Goal: Information Seeking & Learning: Learn about a topic

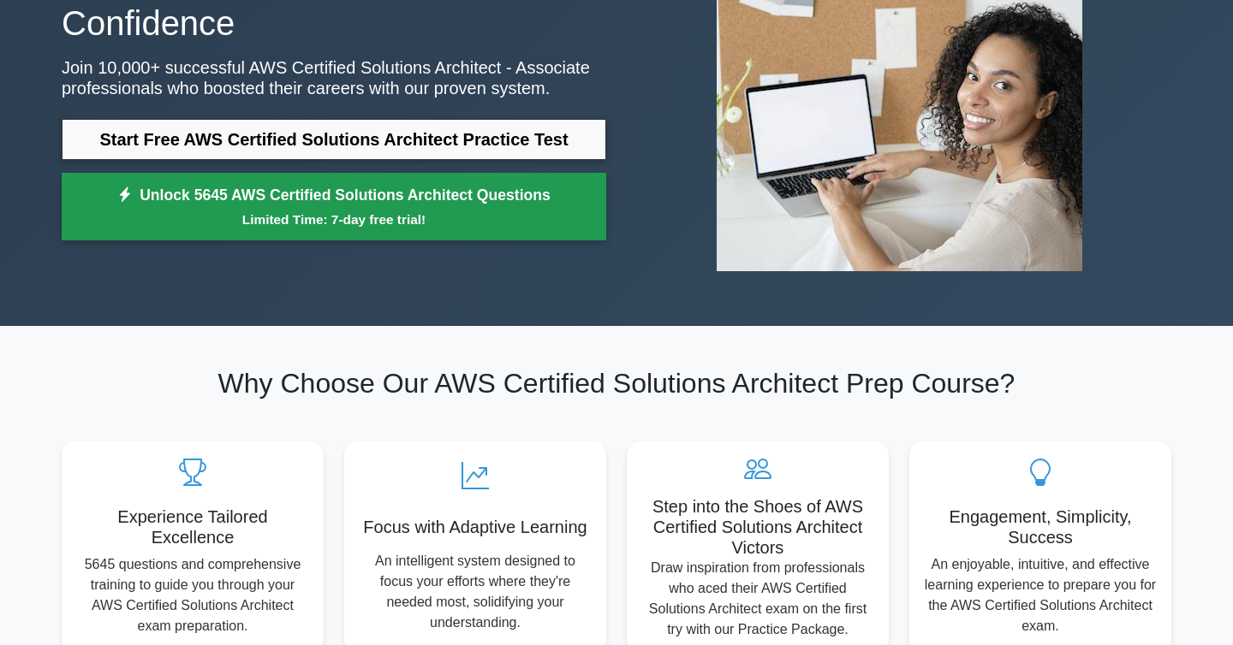
scroll to position [205, 0]
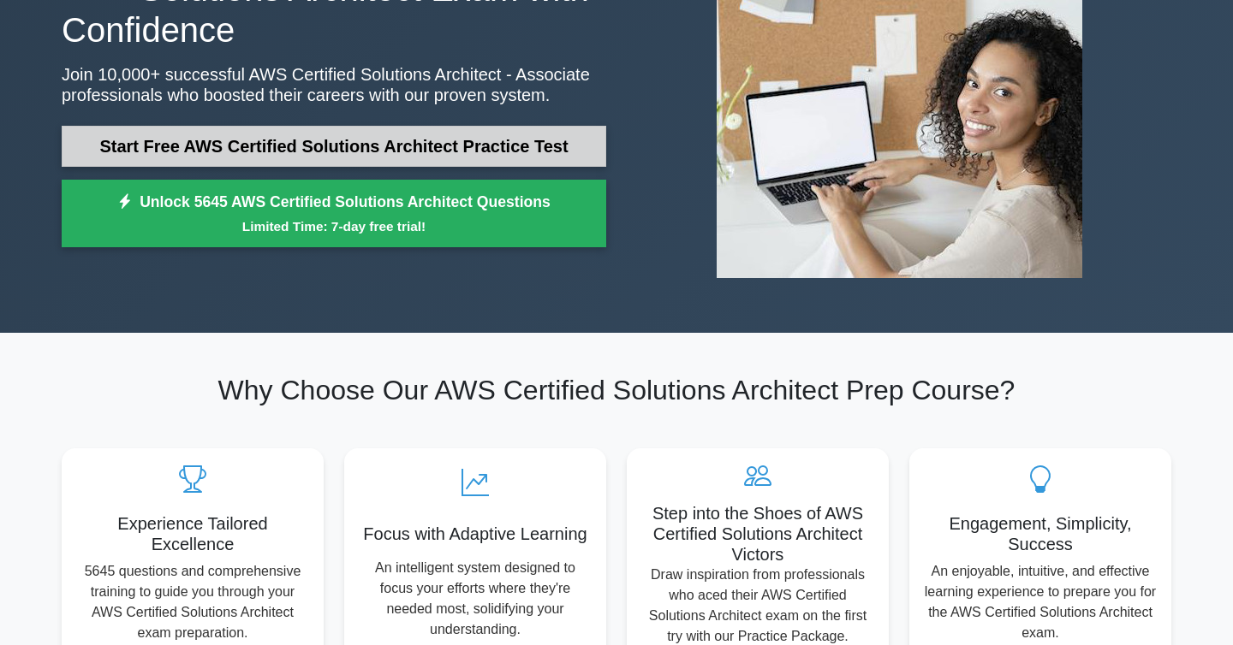
click at [422, 140] on link "Start Free AWS Certified Solutions Architect Practice Test" at bounding box center [334, 146] width 544 height 41
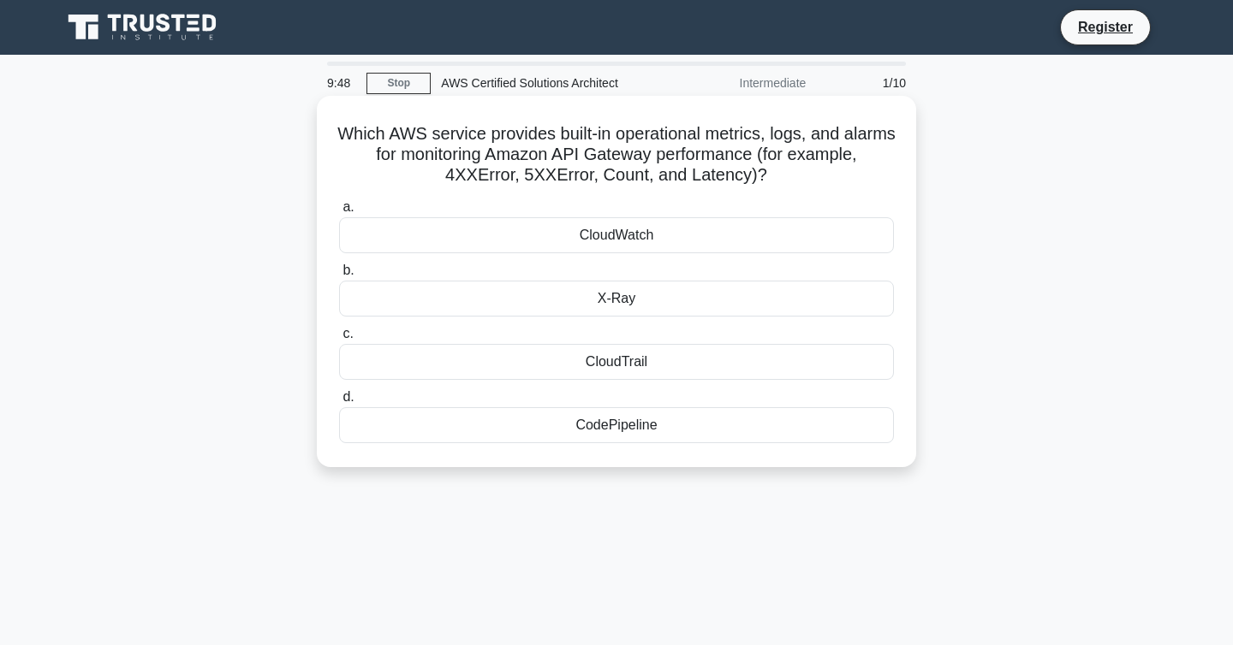
click at [591, 236] on div "CloudWatch" at bounding box center [616, 235] width 555 height 36
click at [339, 213] on input "a. CloudWatch" at bounding box center [339, 207] width 0 height 11
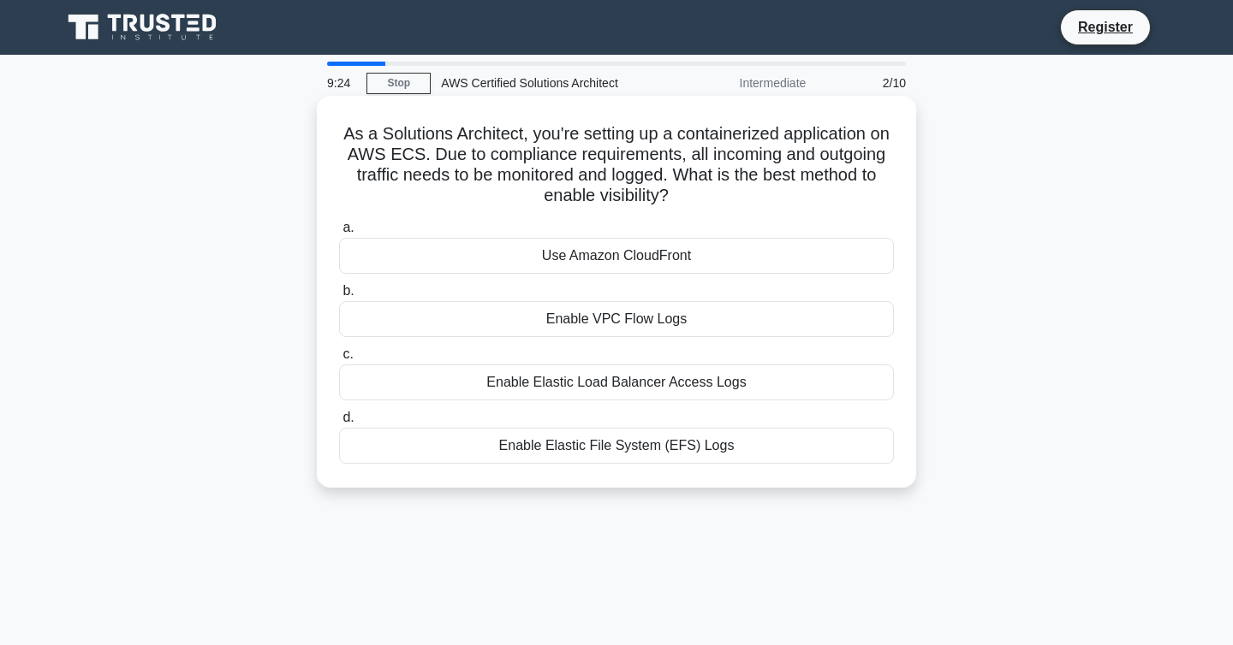
click at [680, 324] on div "Enable VPC Flow Logs" at bounding box center [616, 319] width 555 height 36
click at [339, 297] on input "b. Enable VPC Flow Logs" at bounding box center [339, 291] width 0 height 11
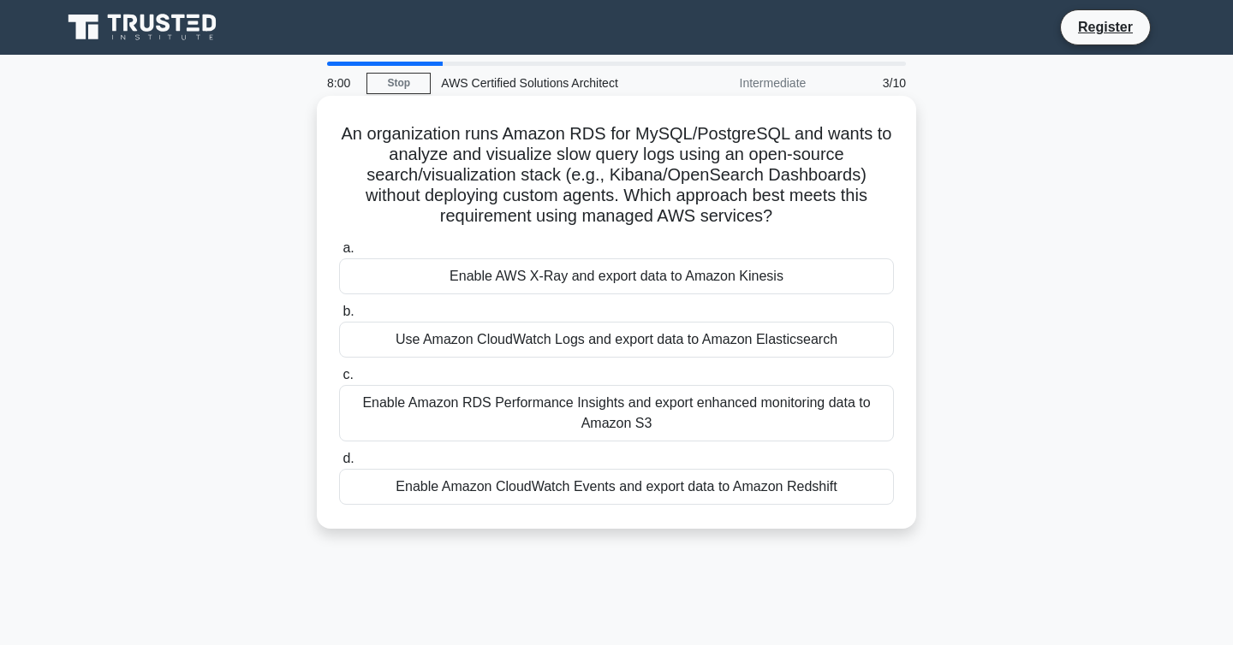
click at [653, 342] on div "Use Amazon CloudWatch Logs and export data to Amazon Elasticsearch" at bounding box center [616, 340] width 555 height 36
click at [339, 318] on input "b. Use Amazon CloudWatch Logs and export data to Amazon Elasticsearch" at bounding box center [339, 311] width 0 height 11
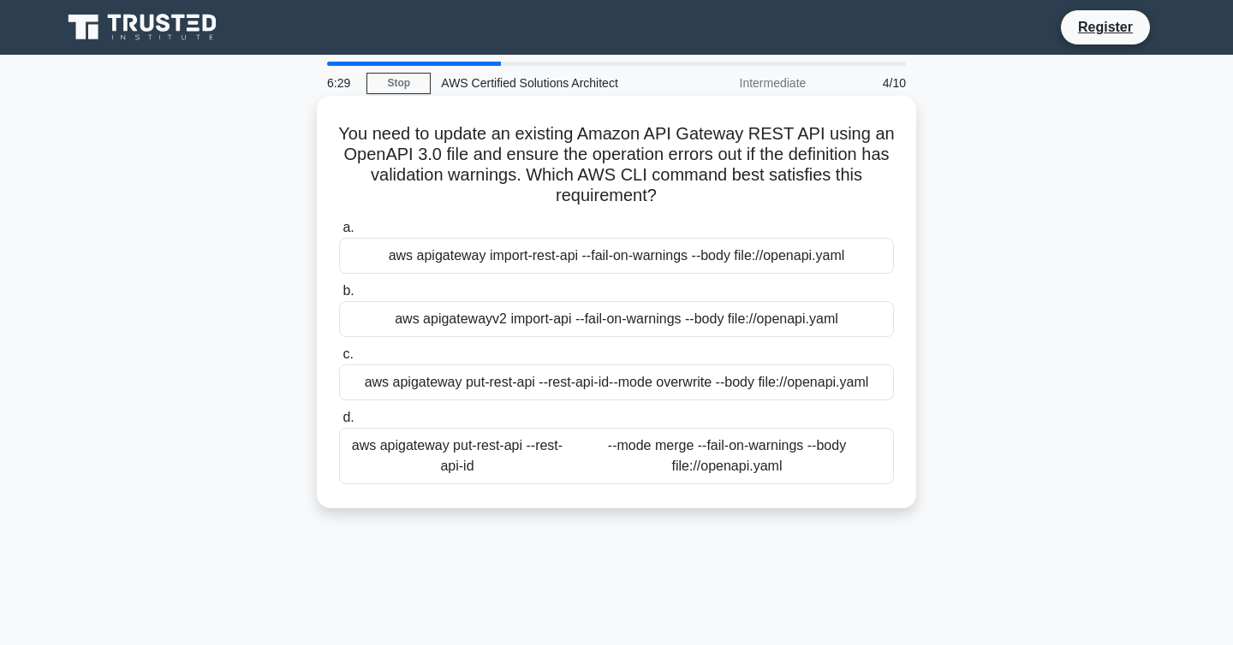
click at [703, 325] on div "aws apigatewayv2 import-api --fail-on-warnings --body file://openapi.yaml" at bounding box center [616, 319] width 555 height 36
click at [339, 297] on input "b. aws apigatewayv2 import-api --fail-on-warnings --body file://openapi.yaml" at bounding box center [339, 291] width 0 height 11
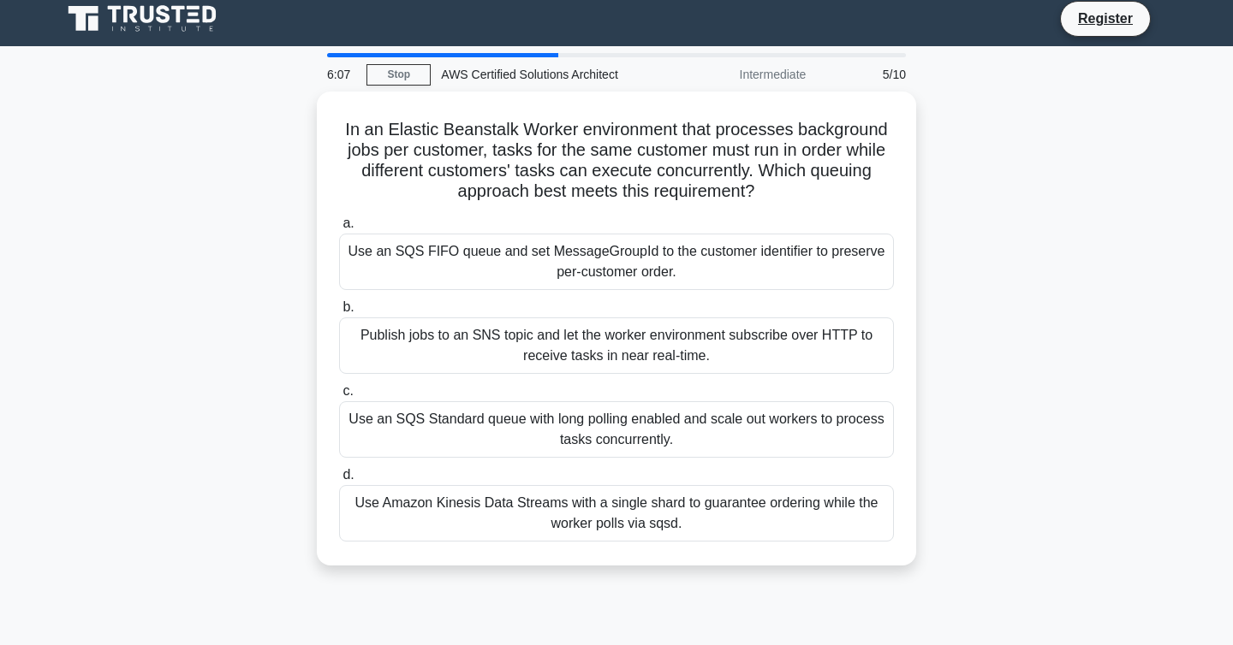
scroll to position [3, 0]
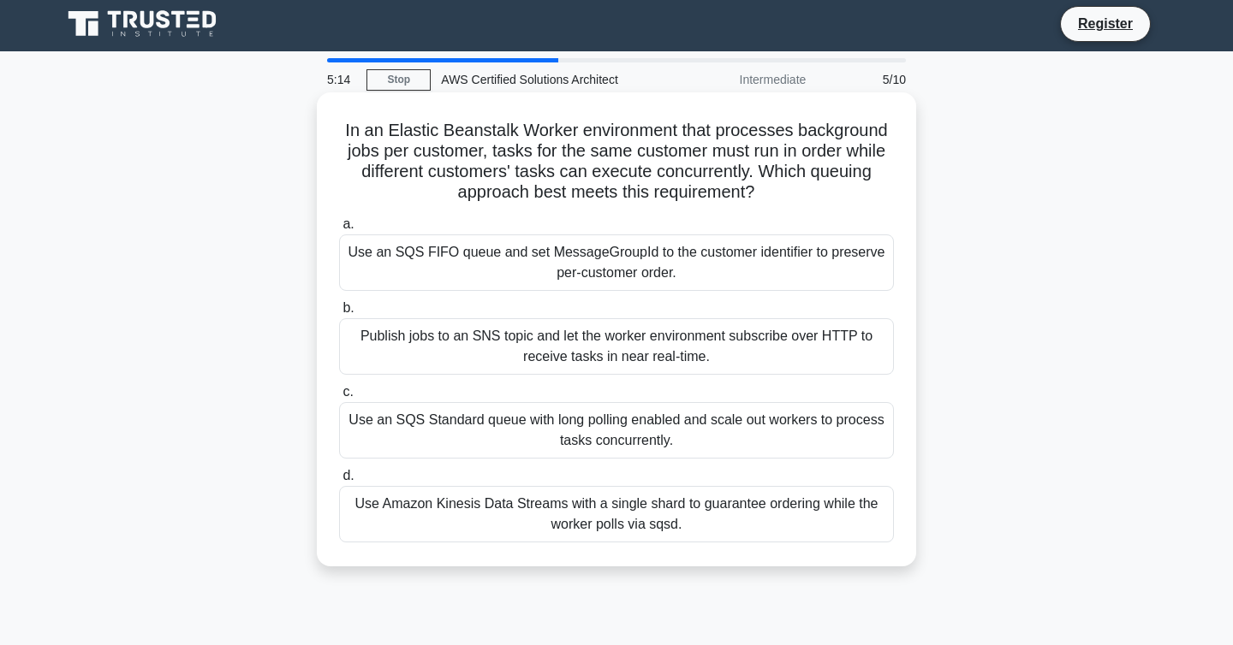
click at [720, 348] on div "Publish jobs to an SNS topic and let the worker environment subscribe over HTTP…" at bounding box center [616, 346] width 555 height 56
click at [339, 314] on input "b. Publish jobs to an SNS topic and let the worker environment subscribe over H…" at bounding box center [339, 308] width 0 height 11
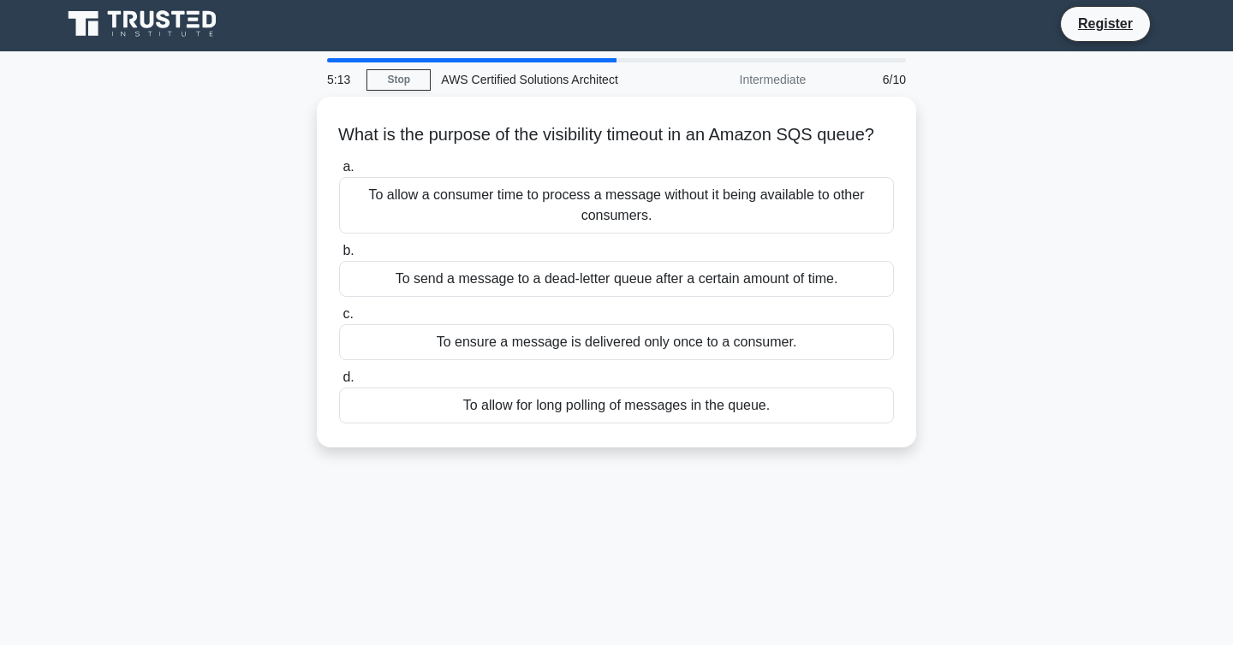
scroll to position [0, 0]
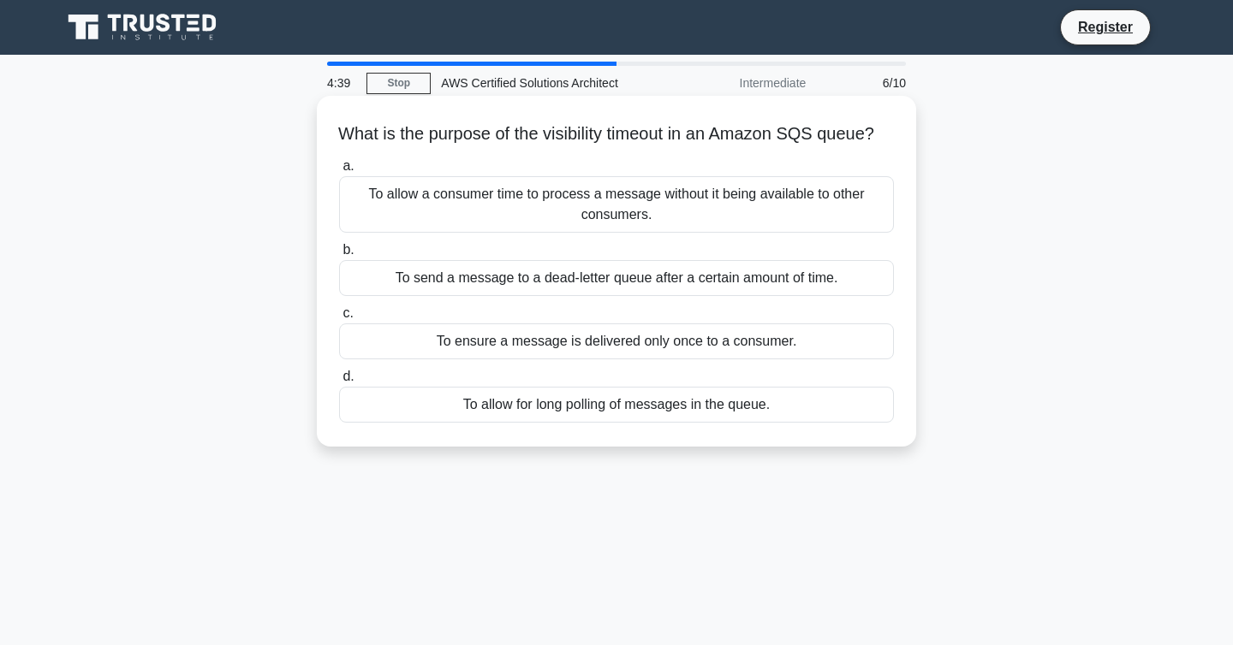
click at [701, 233] on div "To allow a consumer time to process a message without it being available to oth…" at bounding box center [616, 204] width 555 height 56
click at [339, 172] on input "a. To allow a consumer time to process a message without it being available to …" at bounding box center [339, 166] width 0 height 11
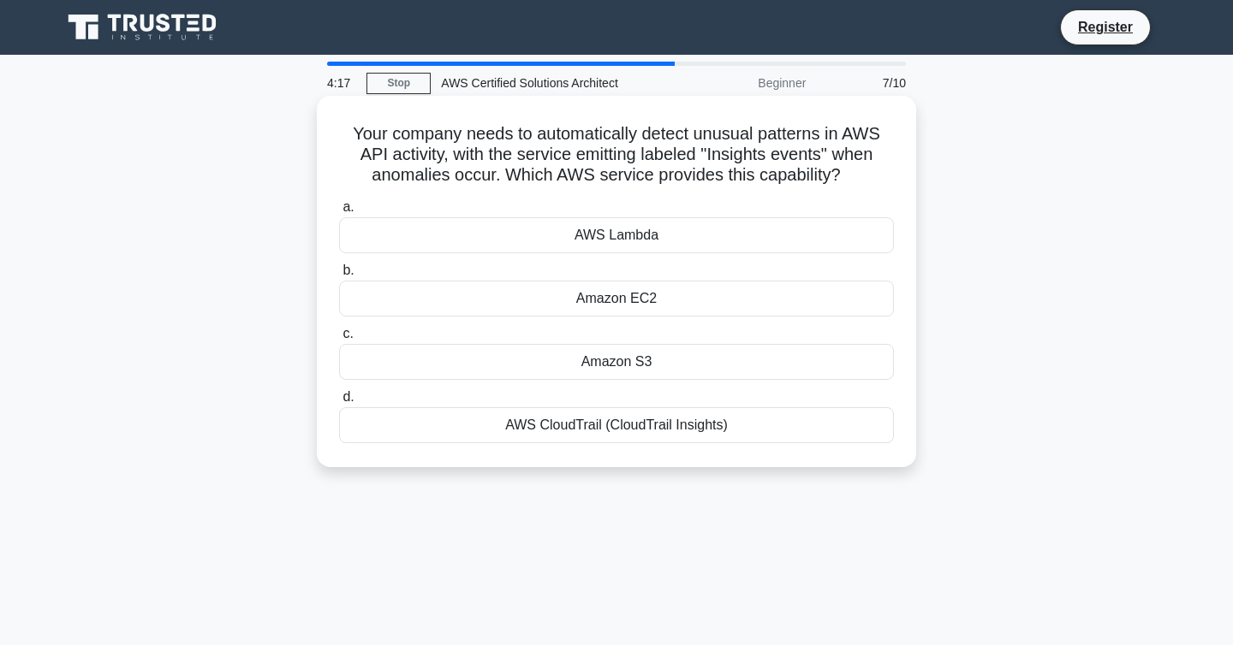
click at [695, 431] on div "AWS CloudTrail (CloudTrail Insights)" at bounding box center [616, 425] width 555 height 36
click at [339, 403] on input "d. AWS CloudTrail (CloudTrail Insights)" at bounding box center [339, 397] width 0 height 11
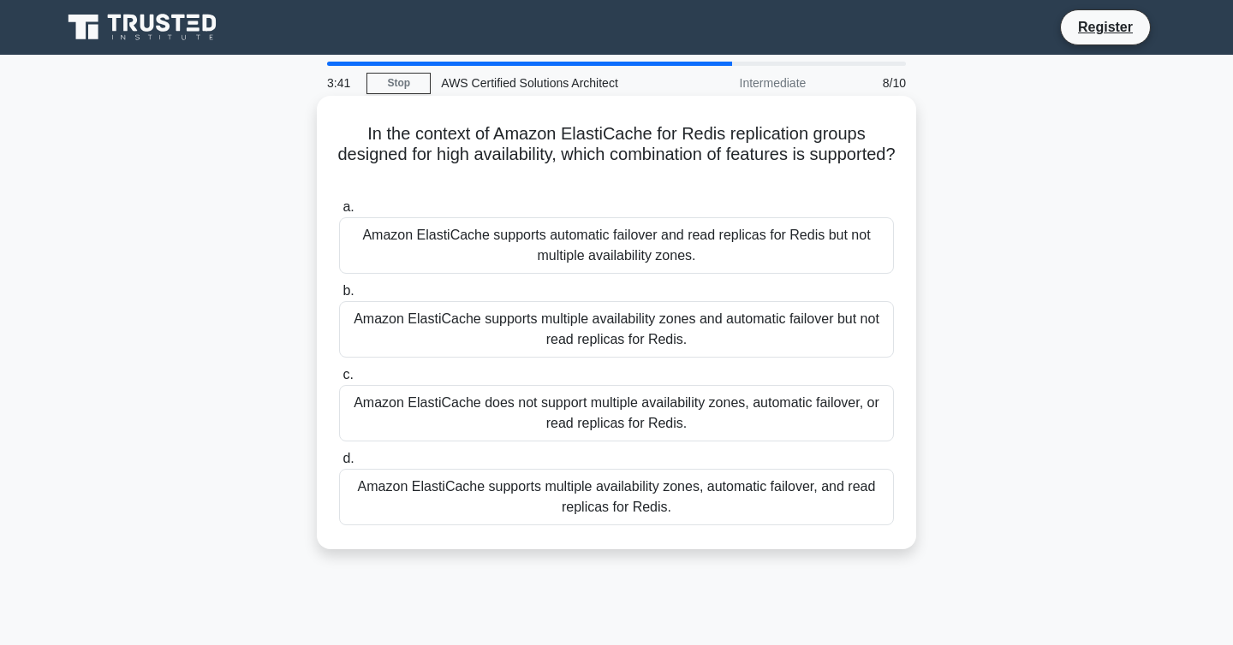
click at [725, 502] on div "Amazon ElastiCache supports multiple availability zones, automatic failover, an…" at bounding box center [616, 497] width 555 height 56
click at [339, 465] on input "d. Amazon ElastiCache supports multiple availability zones, automatic failover,…" at bounding box center [339, 459] width 0 height 11
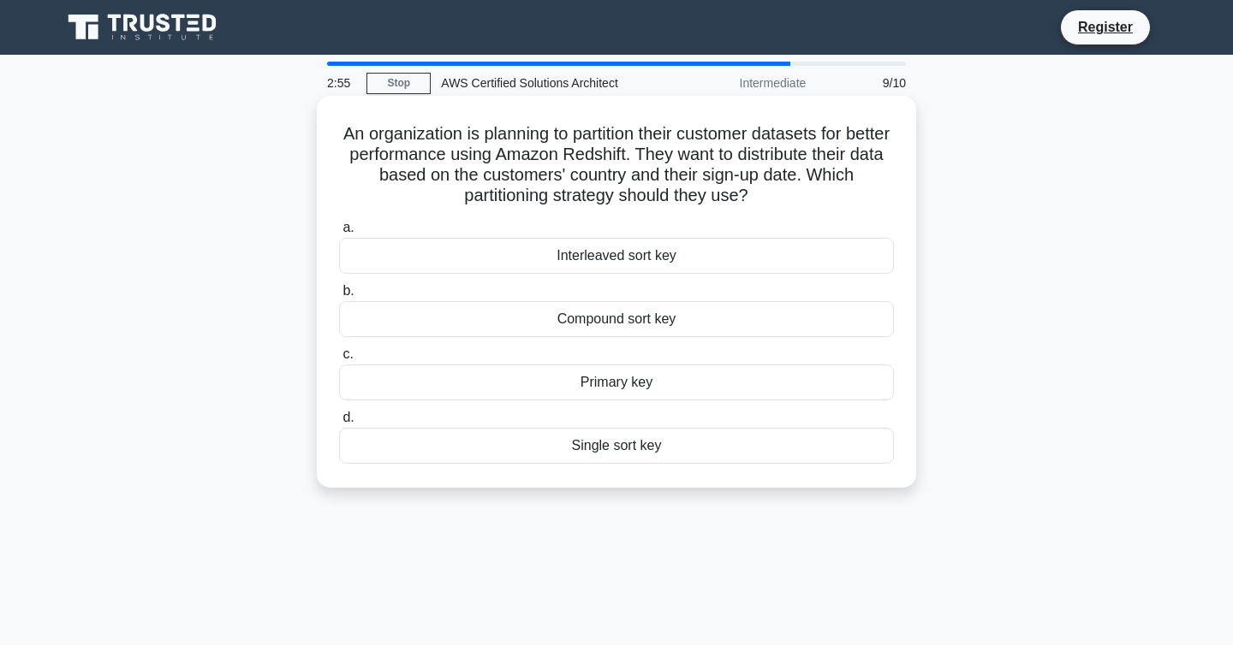
click at [578, 330] on div "Compound sort key" at bounding box center [616, 319] width 555 height 36
click at [339, 297] on input "b. Compound sort key" at bounding box center [339, 291] width 0 height 11
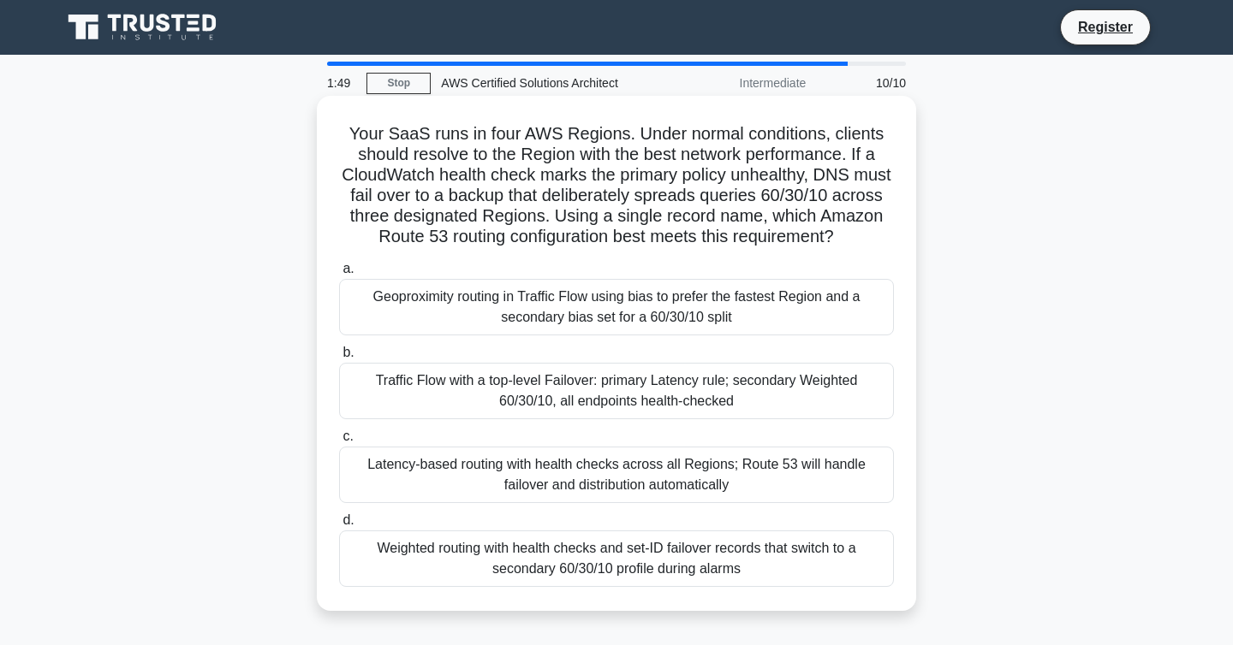
click at [624, 397] on div "Traffic Flow with a top-level Failover: primary Latency rule; secondary Weighte…" at bounding box center [616, 391] width 555 height 56
click at [339, 359] on input "b. Traffic Flow with a top-level Failover: primary Latency rule; secondary Weig…" at bounding box center [339, 353] width 0 height 11
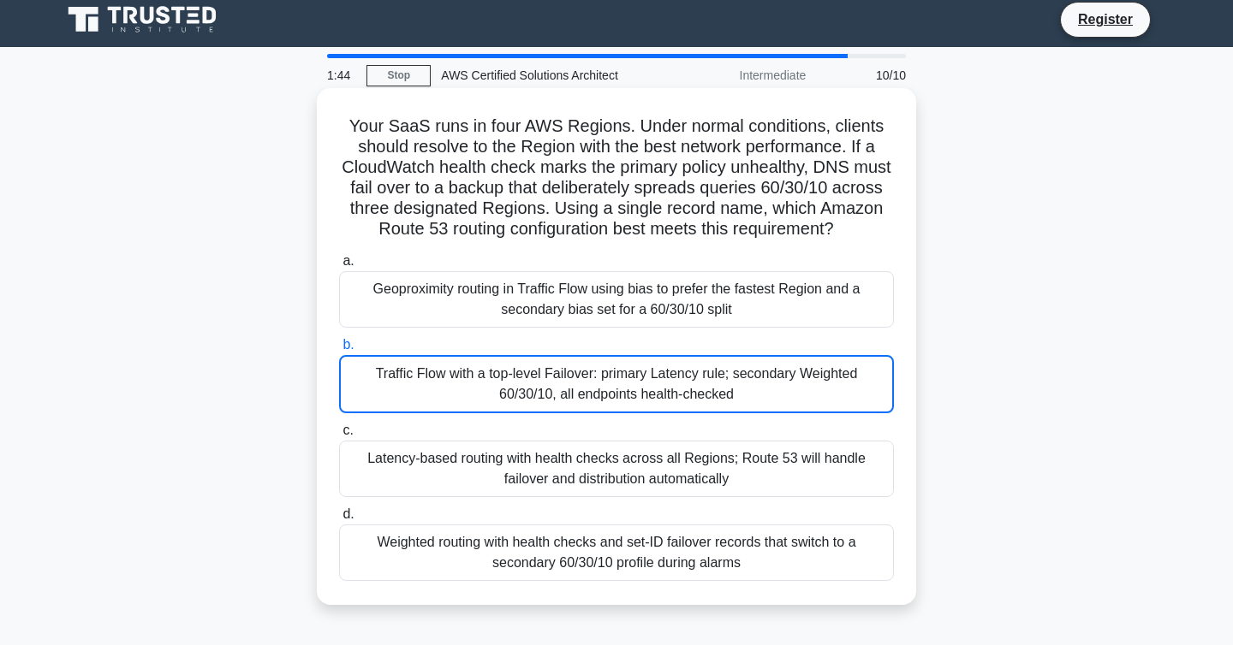
scroll to position [11, 0]
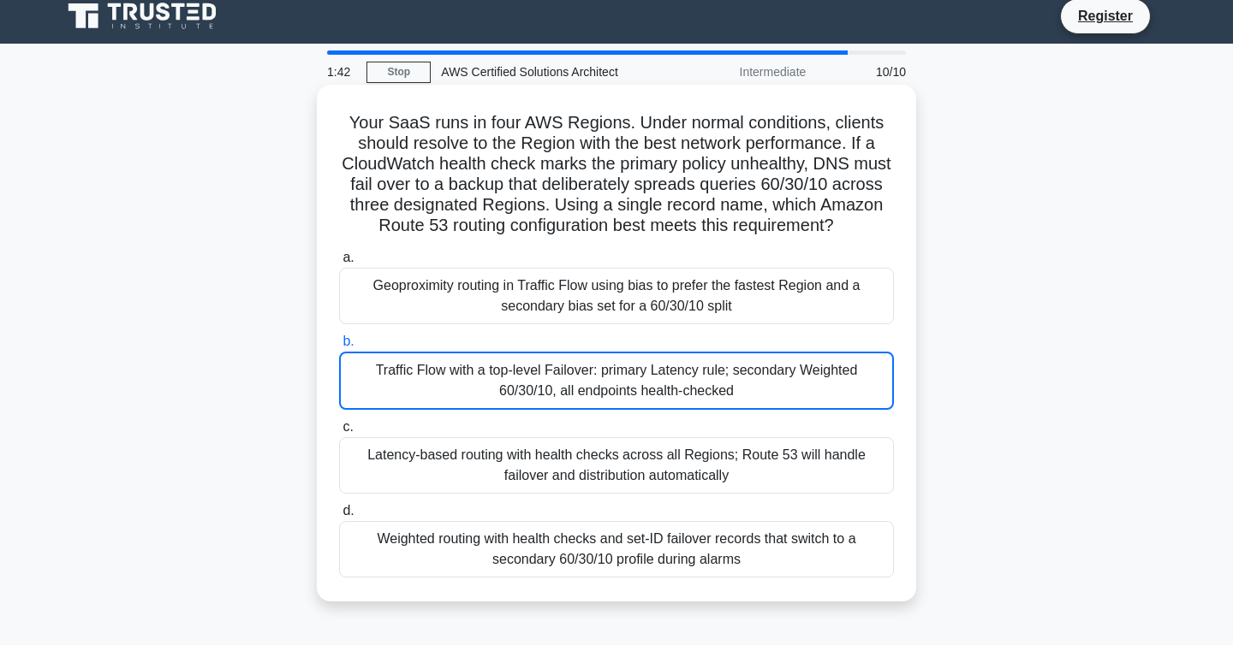
click at [724, 385] on div "Traffic Flow with a top-level Failover: primary Latency rule; secondary Weighte…" at bounding box center [616, 381] width 555 height 58
click at [339, 348] on input "b. Traffic Flow with a top-level Failover: primary Latency rule; secondary Weig…" at bounding box center [339, 341] width 0 height 11
click at [724, 385] on div "Traffic Flow with a top-level Failover: primary Latency rule; secondary Weighte…" at bounding box center [616, 381] width 555 height 58
click at [339, 348] on input "b. Traffic Flow with a top-level Failover: primary Latency rule; secondary Weig…" at bounding box center [339, 341] width 0 height 11
click at [804, 374] on div "Traffic Flow with a top-level Failover: primary Latency rule; secondary Weighte…" at bounding box center [616, 381] width 555 height 58
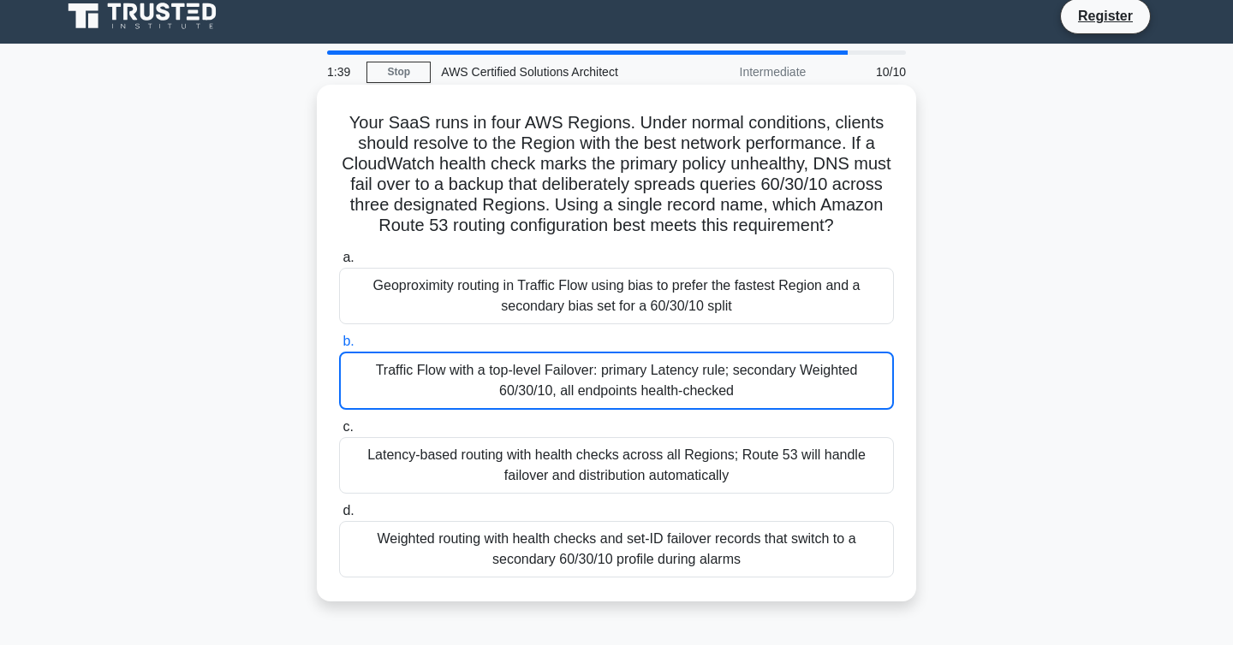
click at [339, 348] on input "b. Traffic Flow with a top-level Failover: primary Latency rule; secondary Weig…" at bounding box center [339, 341] width 0 height 11
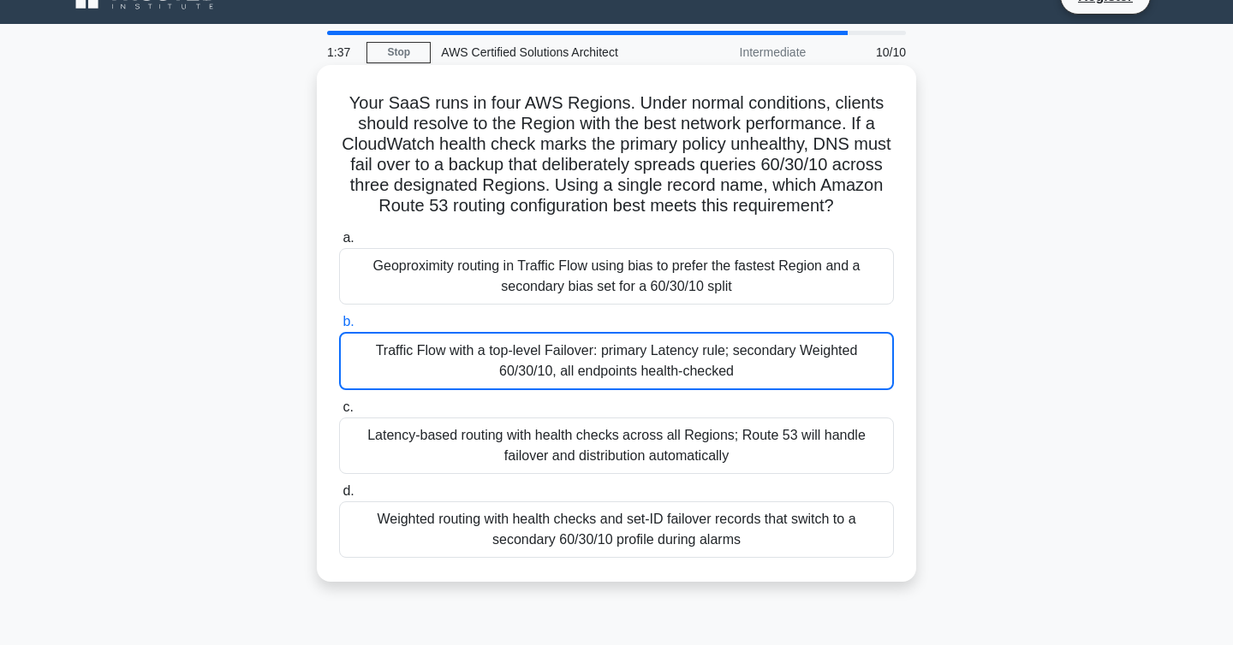
scroll to position [30, 0]
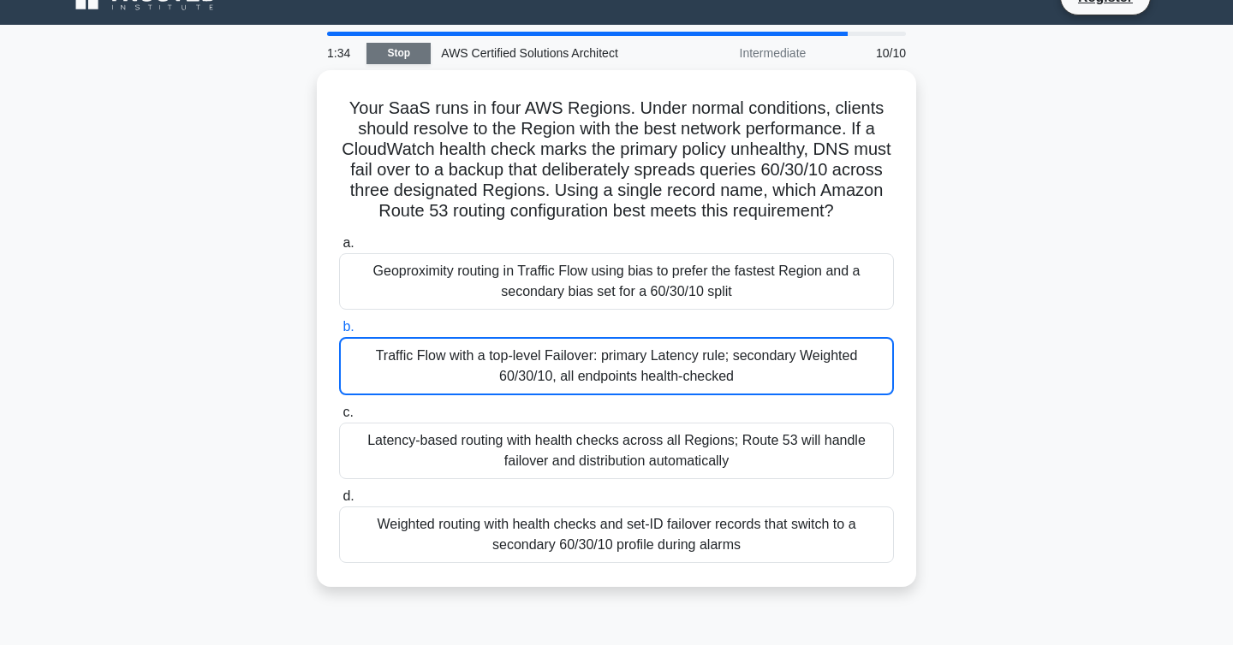
click at [412, 53] on link "Stop" at bounding box center [398, 53] width 64 height 21
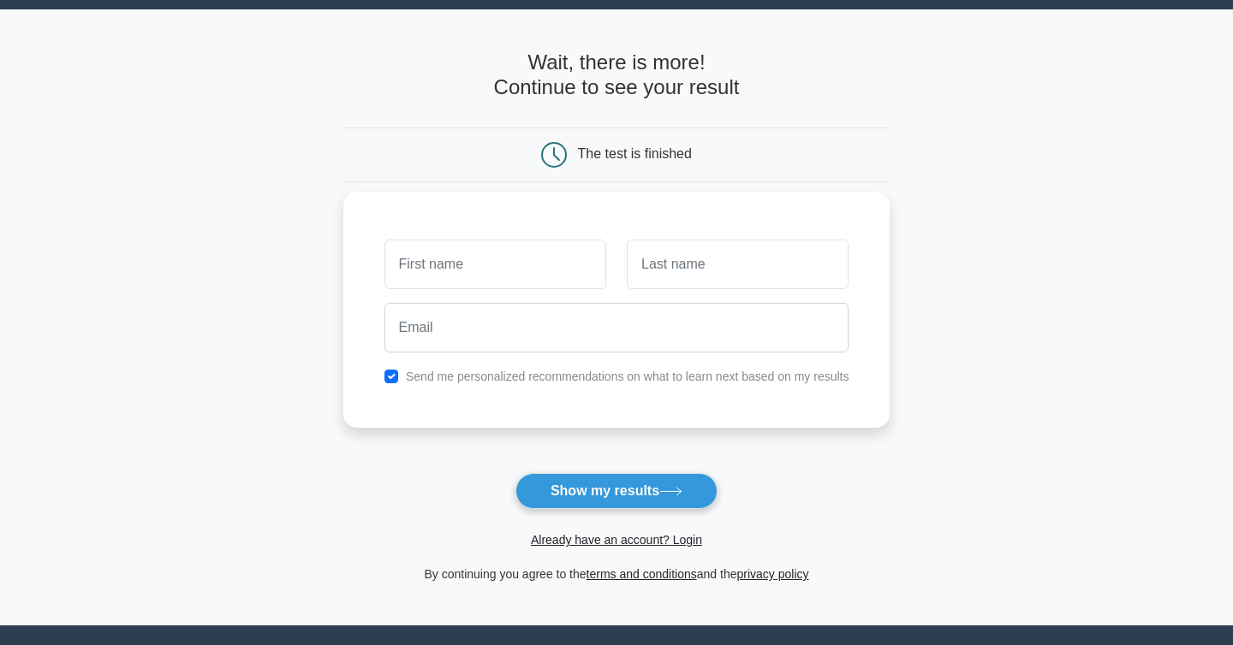
scroll to position [40, 0]
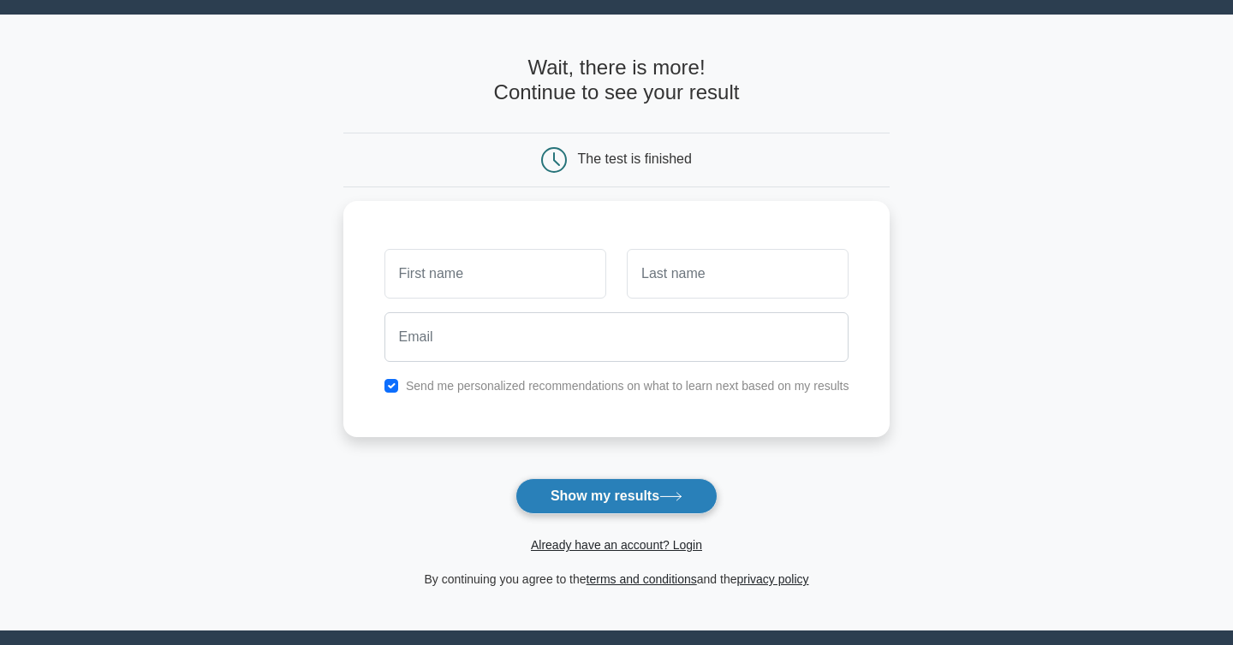
click at [627, 502] on button "Show my results" at bounding box center [616, 497] width 202 height 36
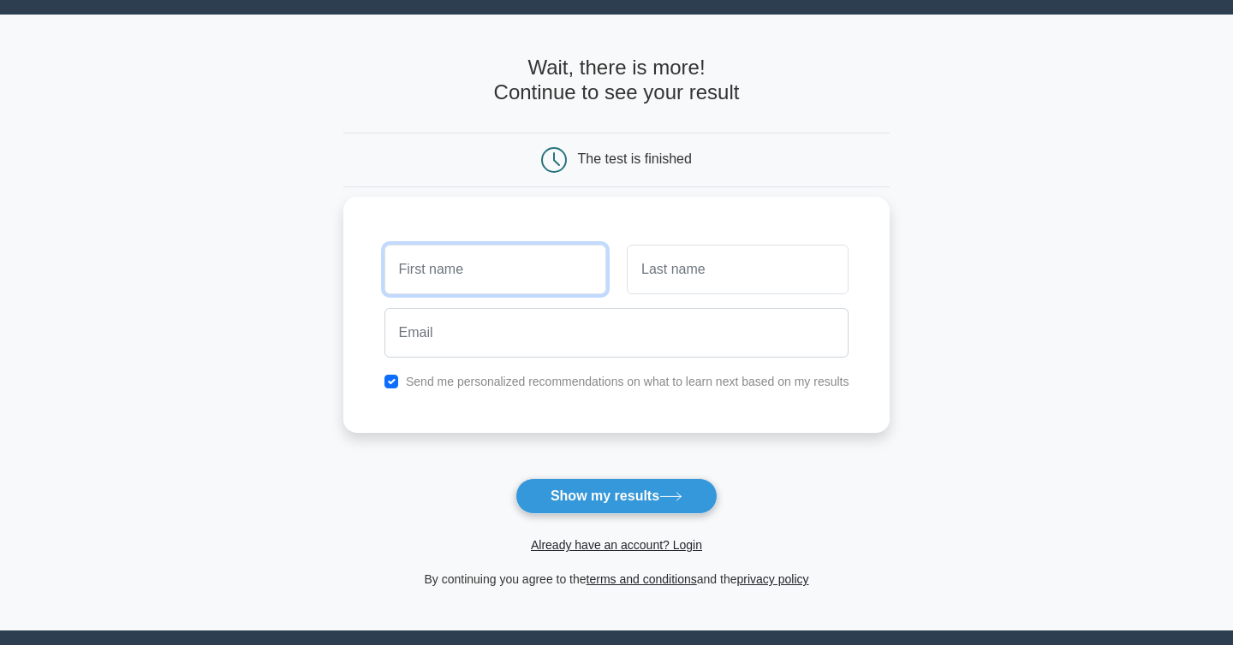
click at [479, 285] on input "text" at bounding box center [495, 270] width 222 height 50
type input "Dror"
click at [673, 270] on input "text" at bounding box center [738, 270] width 222 height 50
type input "Meiri"
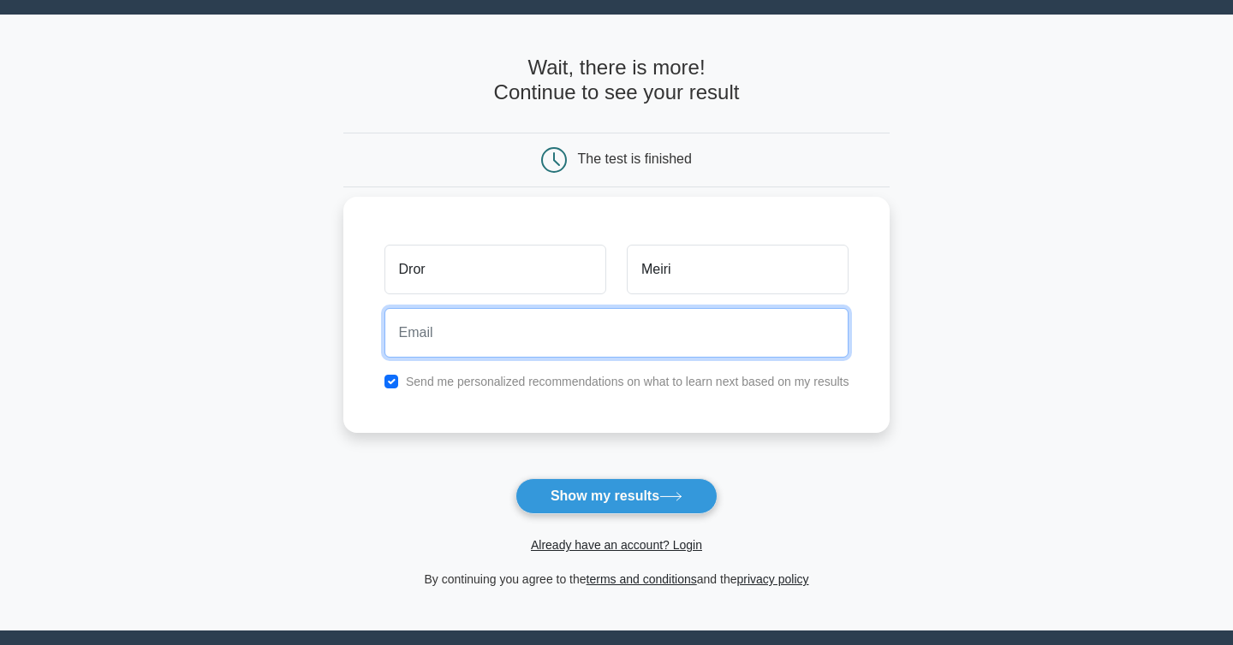
click at [631, 338] on input "email" at bounding box center [616, 333] width 465 height 50
type input "meiri.dror@gmail.com"
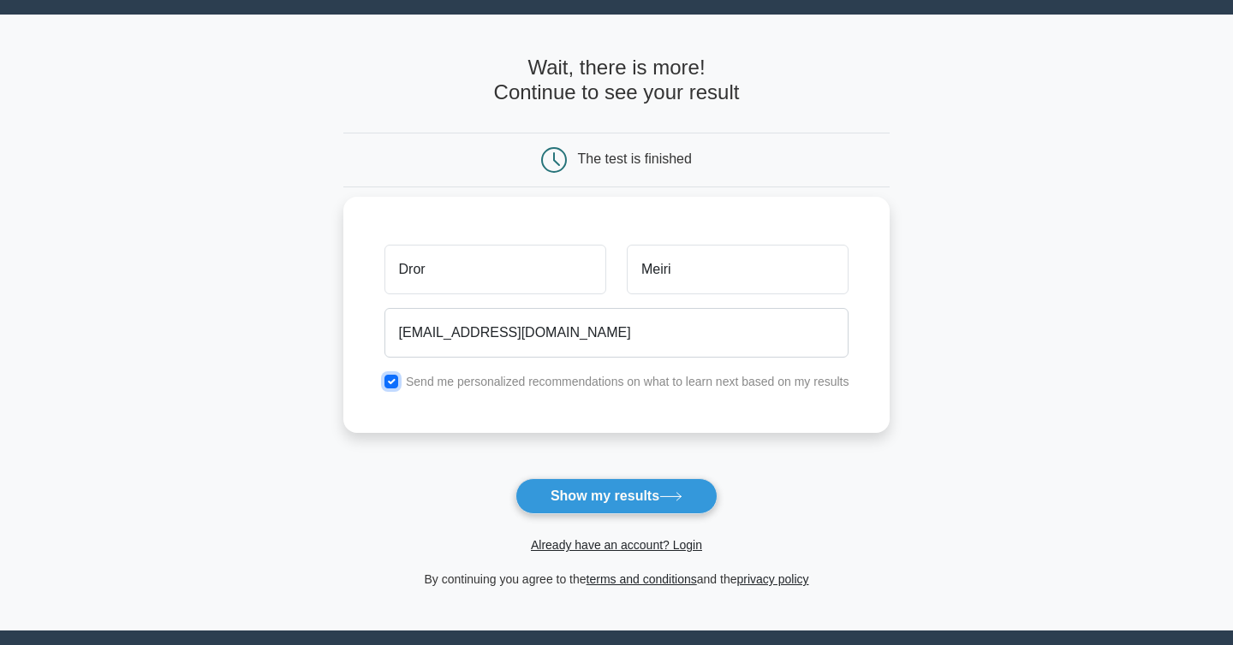
click at [392, 382] on input "checkbox" at bounding box center [391, 382] width 14 height 14
checkbox input "false"
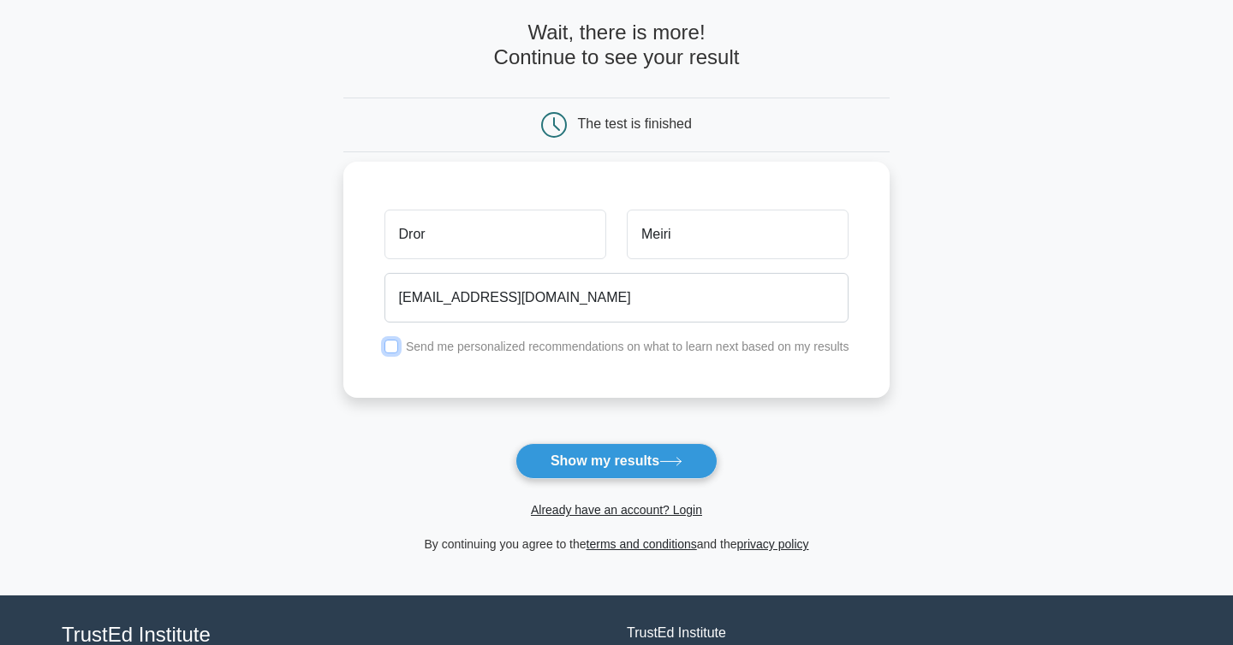
scroll to position [0, 0]
